Goal: Browse casually

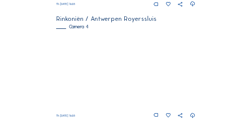
scroll to position [520, 0]
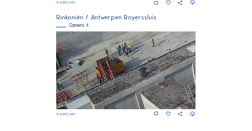
drag, startPoint x: 69, startPoint y: 85, endPoint x: 88, endPoint y: 87, distance: 19.5
click at [88, 86] on img at bounding box center [125, 70] width 139 height 79
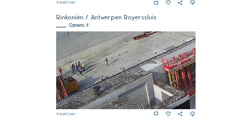
drag, startPoint x: 132, startPoint y: 63, endPoint x: 91, endPoint y: 79, distance: 44.2
click at [91, 79] on img at bounding box center [125, 70] width 139 height 79
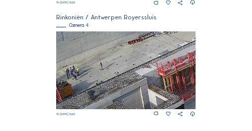
drag, startPoint x: 86, startPoint y: 72, endPoint x: 79, endPoint y: 74, distance: 7.1
click at [79, 74] on img at bounding box center [125, 70] width 139 height 79
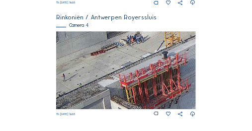
drag, startPoint x: 114, startPoint y: 68, endPoint x: 80, endPoint y: 79, distance: 36.0
click at [77, 81] on img at bounding box center [125, 70] width 139 height 79
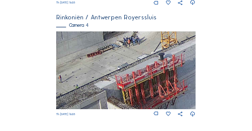
drag, startPoint x: 109, startPoint y: 66, endPoint x: 104, endPoint y: 70, distance: 6.4
click at [104, 70] on img at bounding box center [125, 70] width 139 height 79
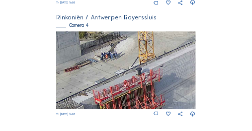
drag, startPoint x: 121, startPoint y: 53, endPoint x: 67, endPoint y: 79, distance: 59.4
click at [67, 79] on img at bounding box center [125, 70] width 139 height 79
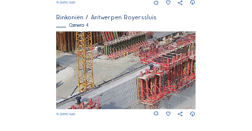
drag, startPoint x: 124, startPoint y: 55, endPoint x: 68, endPoint y: 83, distance: 62.5
click at [67, 84] on img at bounding box center [125, 70] width 139 height 79
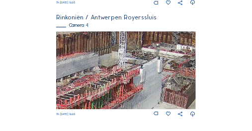
drag, startPoint x: 124, startPoint y: 63, endPoint x: 72, endPoint y: 79, distance: 54.7
click at [72, 79] on img at bounding box center [125, 70] width 139 height 79
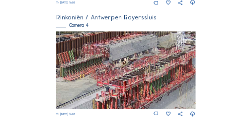
drag, startPoint x: 67, startPoint y: 79, endPoint x: 130, endPoint y: 59, distance: 66.2
click at [130, 59] on img at bounding box center [125, 70] width 139 height 79
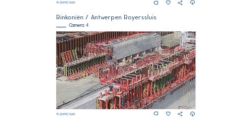
click at [123, 63] on img at bounding box center [125, 70] width 139 height 79
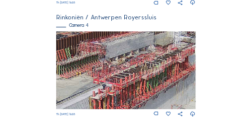
drag, startPoint x: 168, startPoint y: 46, endPoint x: 47, endPoint y: 81, distance: 125.8
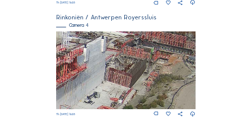
drag, startPoint x: 137, startPoint y: 81, endPoint x: 100, endPoint y: 52, distance: 47.1
click at [109, 52] on img at bounding box center [125, 70] width 139 height 79
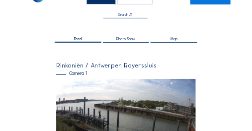
scroll to position [0, 0]
